Goal: Find specific page/section: Find specific page/section

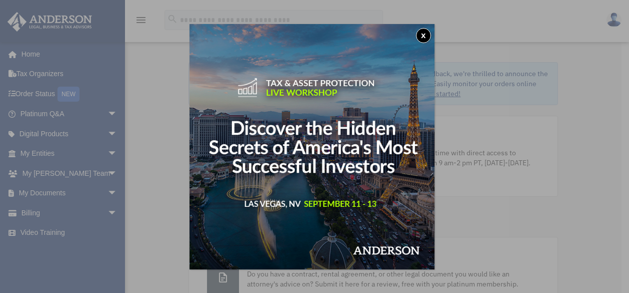
click at [423, 35] on button "x" at bounding box center [423, 35] width 15 height 15
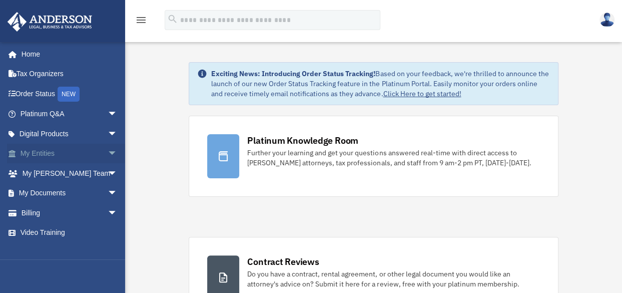
click at [70, 156] on link "My Entities arrow_drop_down" at bounding box center [70, 154] width 126 height 20
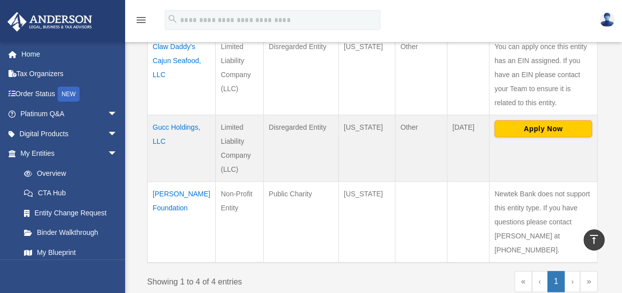
scroll to position [350, 0]
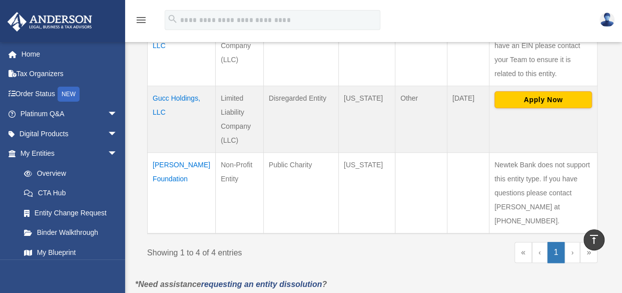
click at [165, 176] on td "[PERSON_NAME] Foundation" at bounding box center [182, 192] width 68 height 81
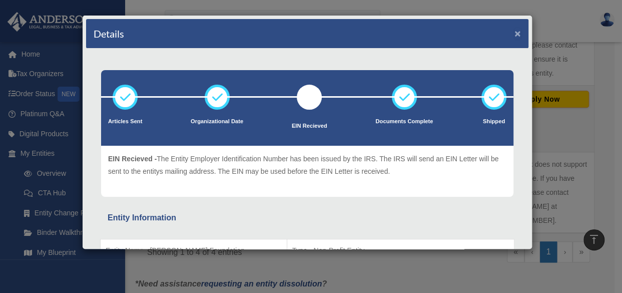
click at [514, 31] on button "×" at bounding box center [517, 33] width 7 height 11
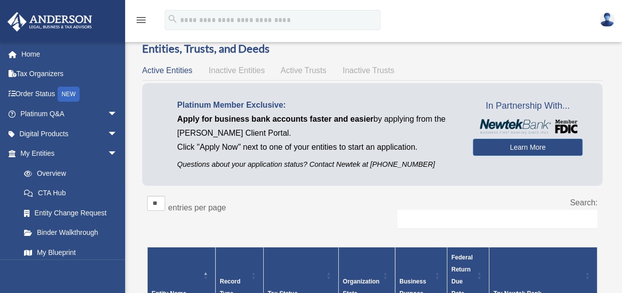
scroll to position [0, 0]
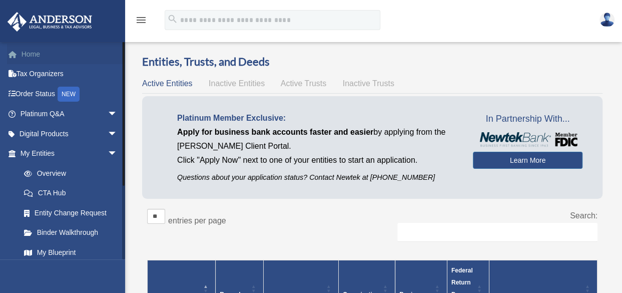
click at [41, 61] on link "Home" at bounding box center [70, 54] width 126 height 20
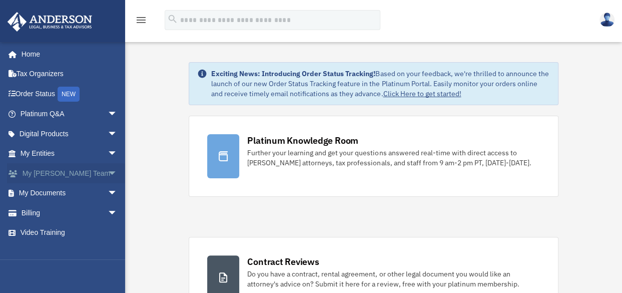
click at [40, 175] on link "My Anderson Team arrow_drop_down" at bounding box center [70, 173] width 126 height 20
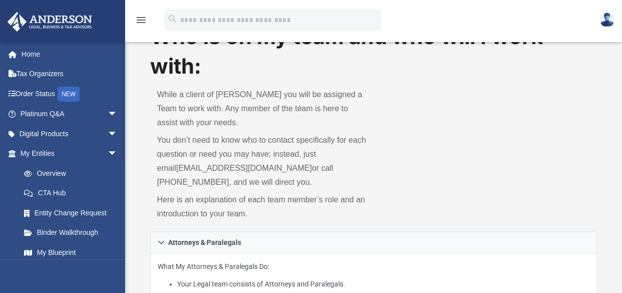
scroll to position [50, 0]
